Goal: Transaction & Acquisition: Book appointment/travel/reservation

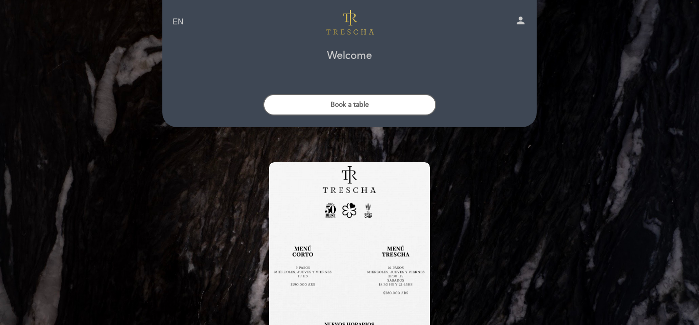
scroll to position [2, 0]
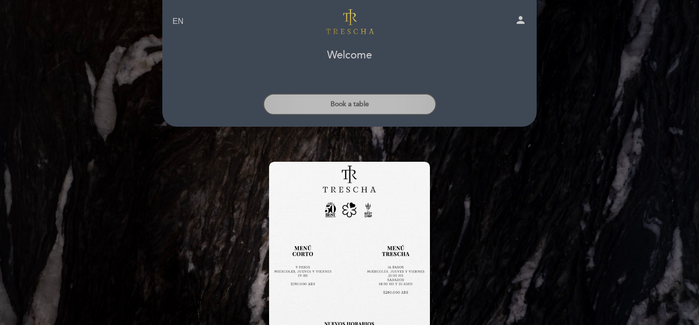
click at [357, 103] on button "Book a table" at bounding box center [349, 104] width 173 height 21
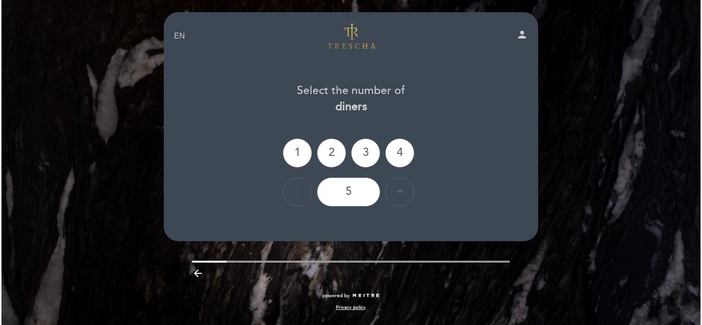
scroll to position [0, 0]
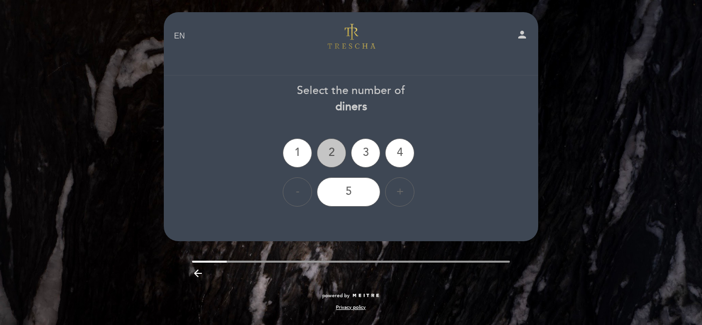
click at [332, 150] on div "2" at bounding box center [331, 153] width 29 height 29
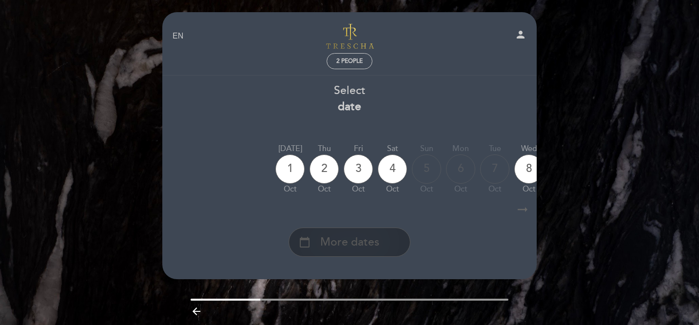
click at [363, 241] on span "More dates" at bounding box center [349, 243] width 59 height 16
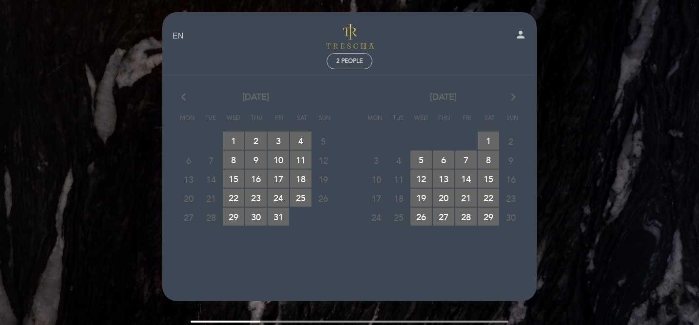
click at [515, 96] on icon "arrow_forward_ios" at bounding box center [513, 97] width 9 height 13
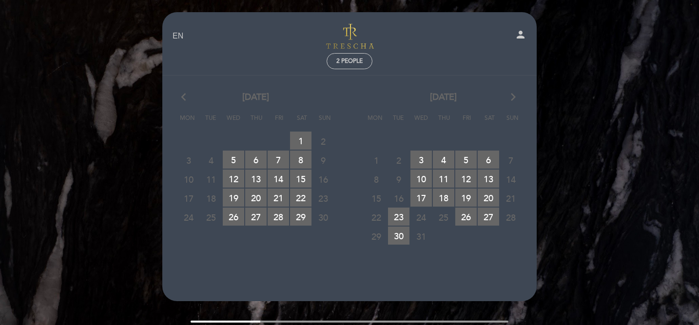
click at [448, 217] on span "25" at bounding box center [443, 217] width 21 height 18
click at [443, 220] on span "25" at bounding box center [443, 217] width 21 height 18
click at [467, 217] on span "26 RESERVATIONS AVAILABLE" at bounding box center [466, 217] width 21 height 18
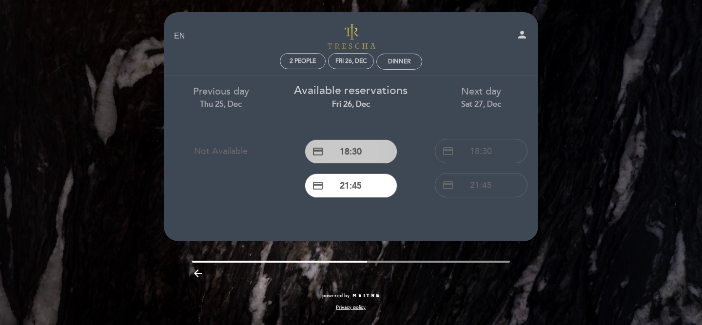
click at [363, 149] on button "credit_card 18:30" at bounding box center [351, 152] width 93 height 24
